Goal: Information Seeking & Learning: Learn about a topic

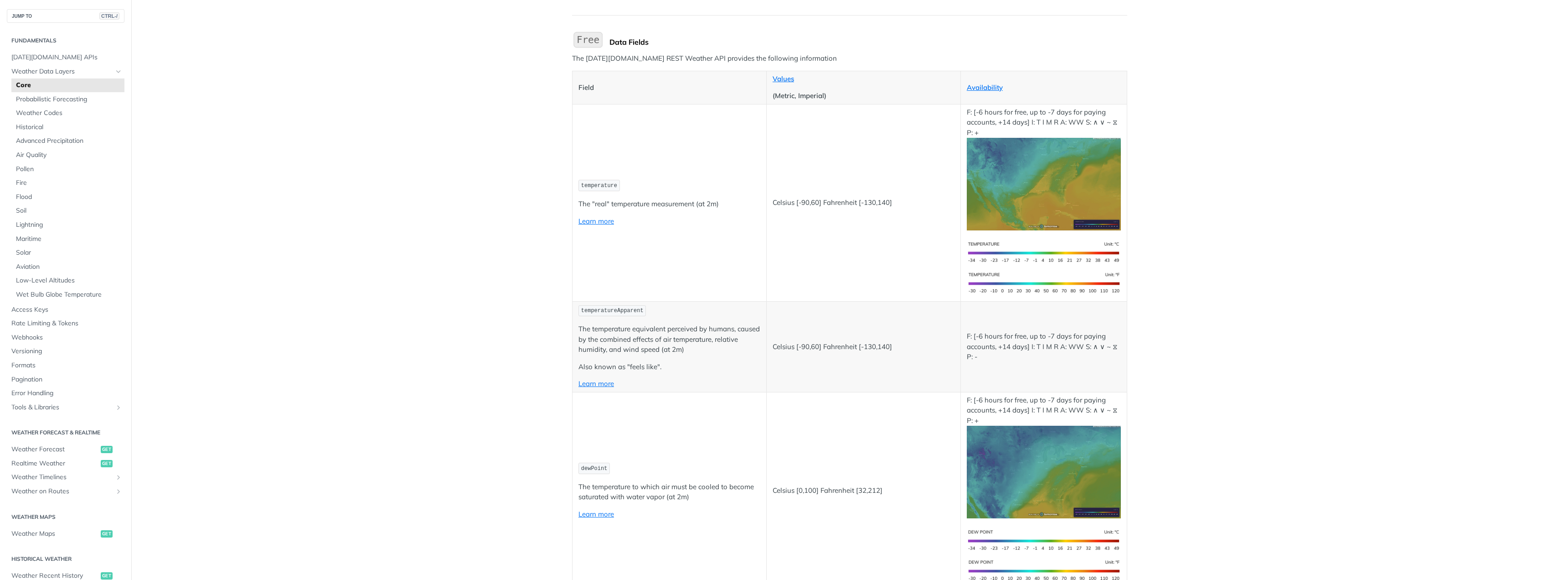
scroll to position [91, 0]
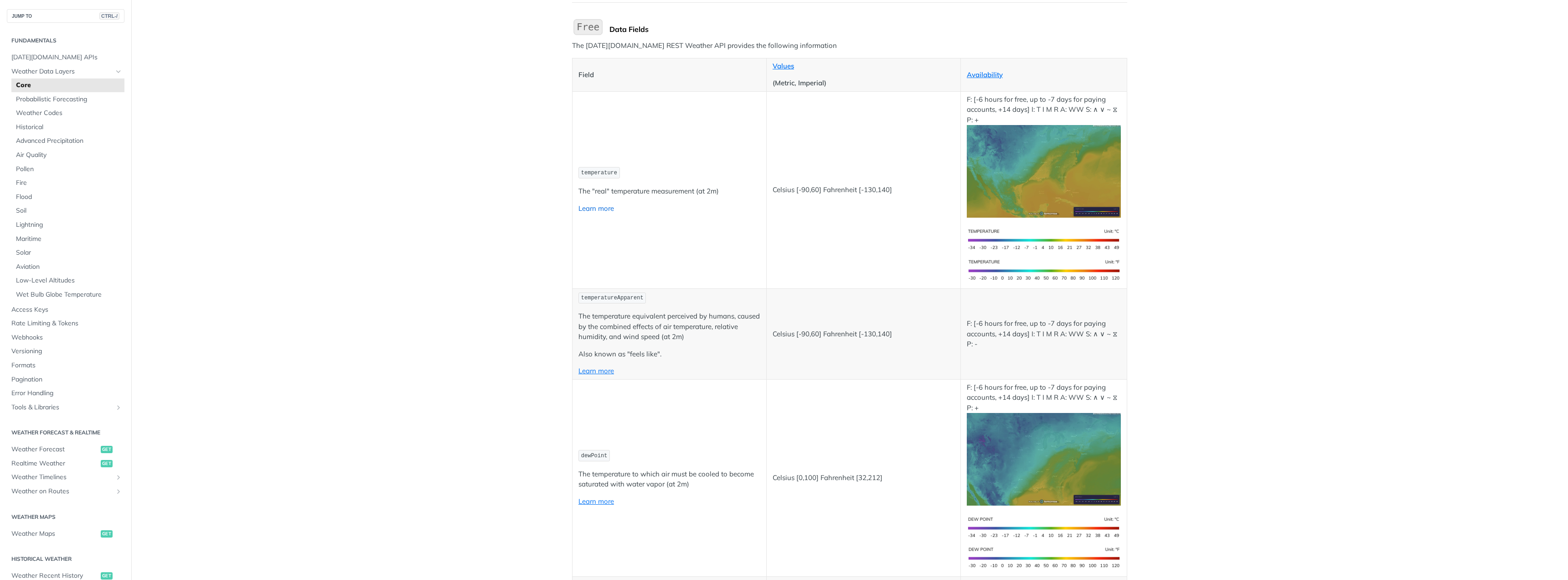
click at [583, 206] on link "Learn more" at bounding box center [596, 208] width 36 height 9
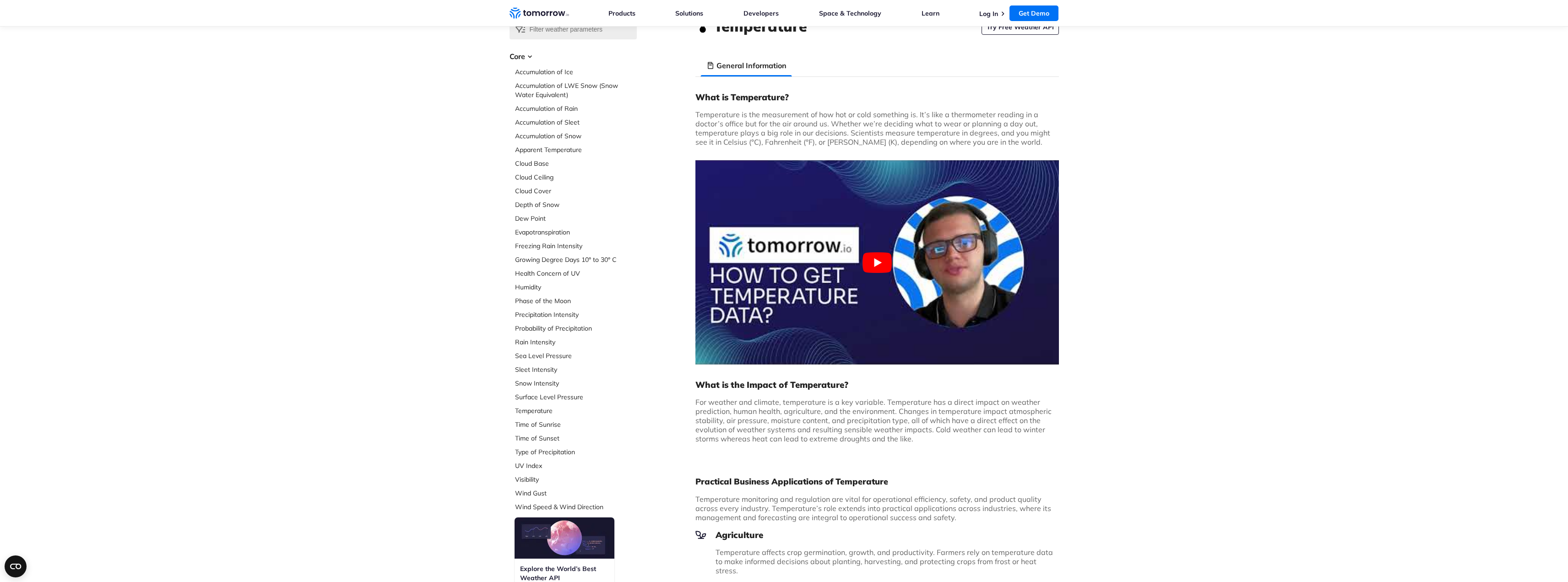
scroll to position [46, 0]
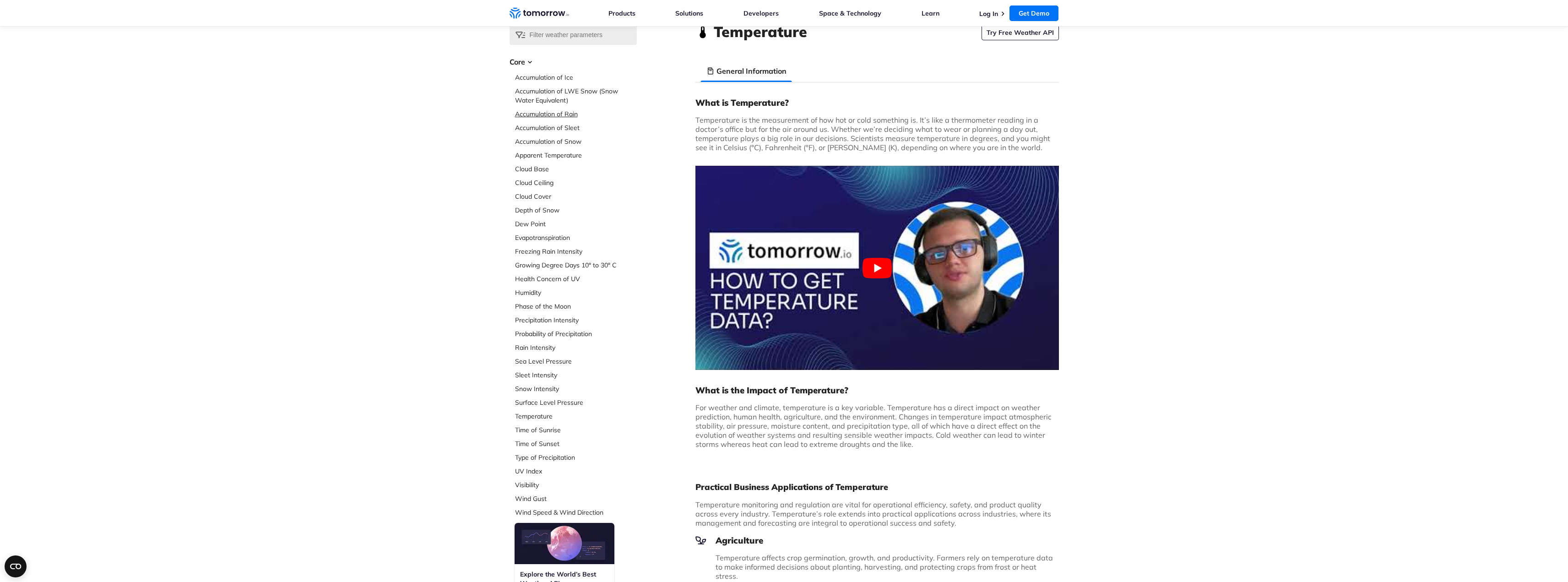
click at [558, 114] on link "Accumulation of Rain" at bounding box center [576, 114] width 122 height 9
